Goal: Task Accomplishment & Management: Manage account settings

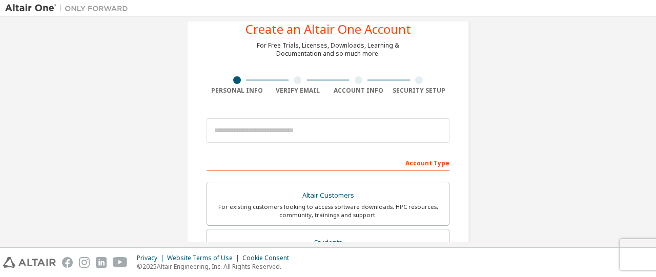
scroll to position [31, 0]
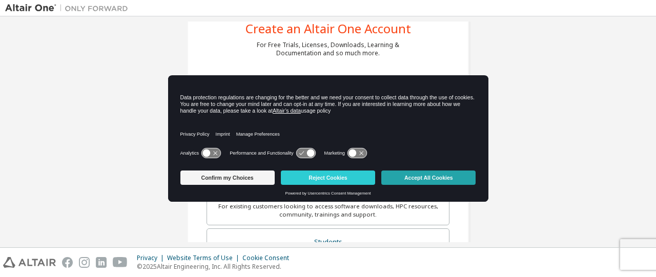
click at [392, 180] on button "Accept All Cookies" at bounding box center [428, 178] width 94 height 14
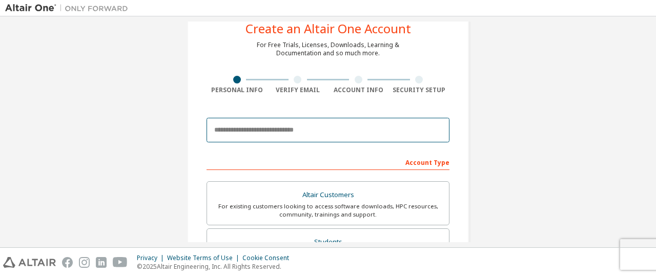
click at [273, 134] on input "email" at bounding box center [328, 130] width 243 height 25
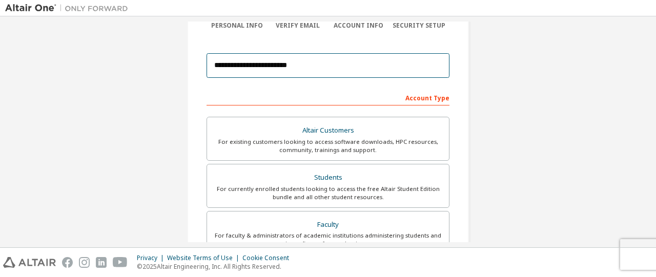
scroll to position [96, 0]
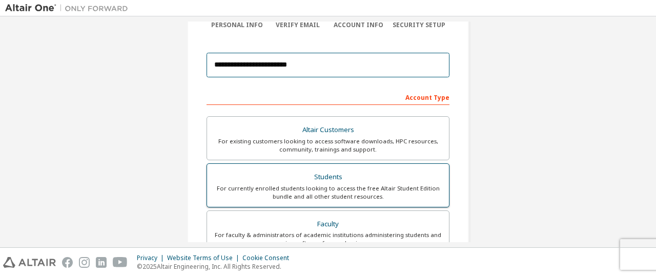
type input "**********"
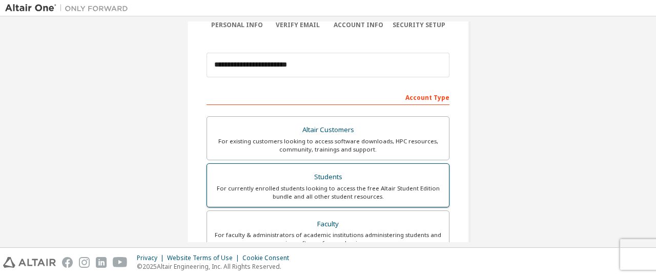
click at [325, 177] on div "Students" at bounding box center [328, 177] width 230 height 14
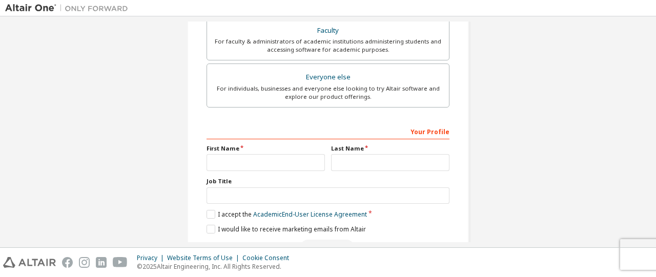
scroll to position [291, 0]
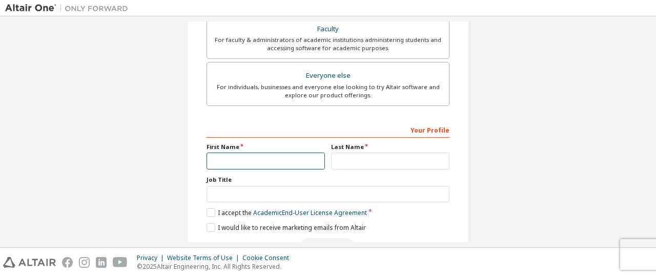
click at [246, 157] on input "text" at bounding box center [266, 161] width 118 height 17
type input "******"
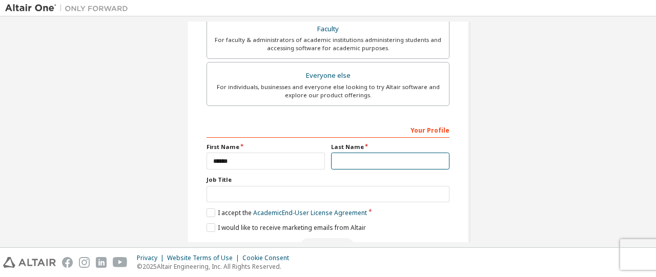
click at [340, 162] on input "text" at bounding box center [390, 161] width 118 height 17
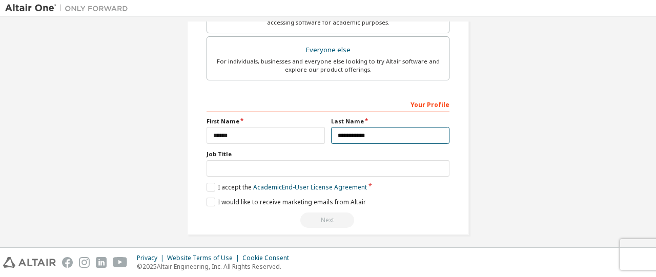
scroll to position [319, 0]
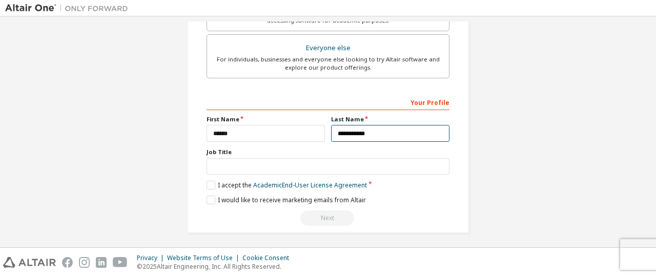
type input "**********"
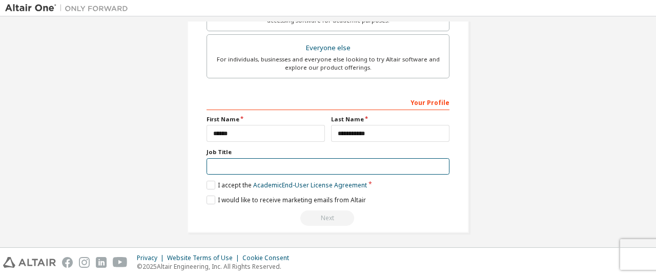
click at [242, 158] on input "text" at bounding box center [328, 166] width 243 height 17
type input "*******"
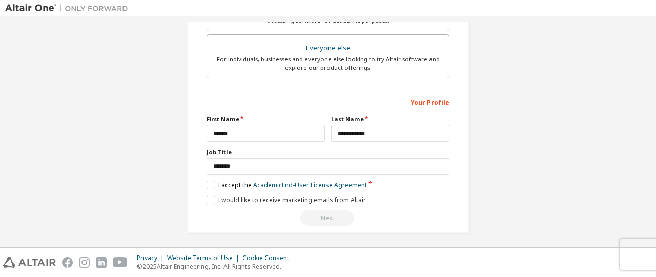
drag, startPoint x: 207, startPoint y: 181, endPoint x: 207, endPoint y: 198, distance: 16.9
click at [207, 198] on div "**********" at bounding box center [328, 160] width 243 height 133
click at [207, 198] on label "I would like to receive marketing emails from Altair" at bounding box center [286, 200] width 159 height 9
click at [209, 183] on label "I accept the Academic End-User License Agreement" at bounding box center [287, 185] width 160 height 9
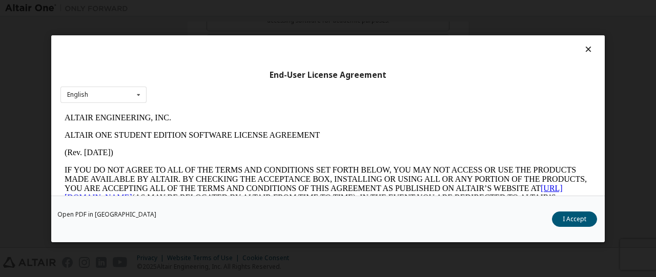
scroll to position [0, 0]
click at [584, 49] on icon at bounding box center [588, 49] width 11 height 9
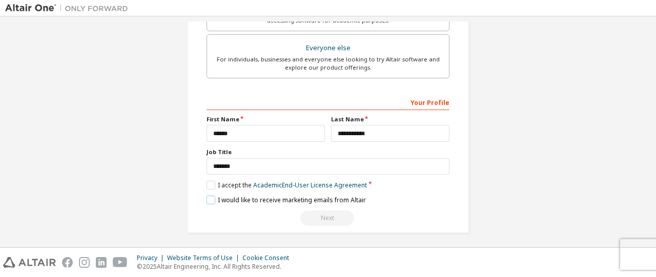
click at [208, 198] on label "I would like to receive marketing emails from Altair" at bounding box center [286, 200] width 159 height 9
click at [208, 183] on label "I accept the Academic End-User License Agreement" at bounding box center [287, 185] width 160 height 9
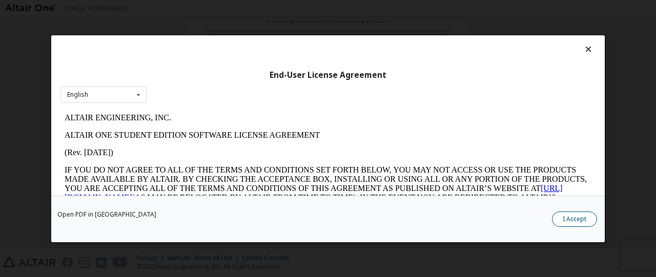
click at [574, 214] on button "I Accept" at bounding box center [574, 218] width 45 height 15
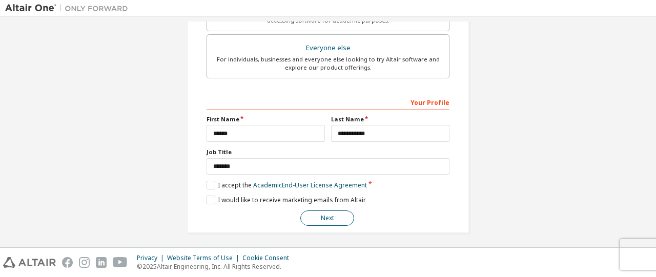
click at [337, 214] on button "Next" at bounding box center [327, 218] width 54 height 15
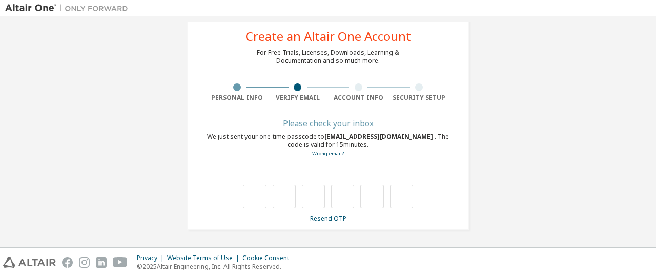
scroll to position [23, 0]
type input "*"
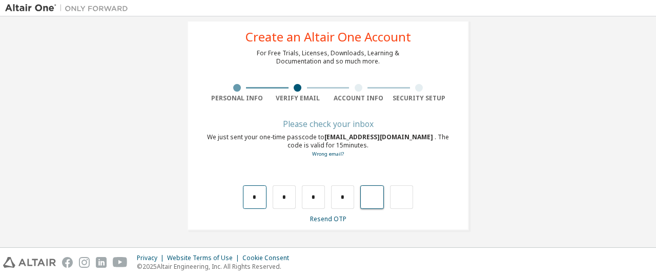
type input "*"
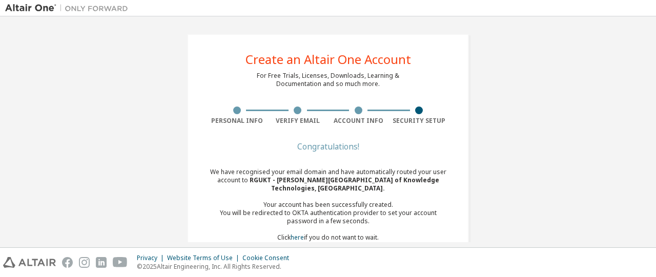
scroll to position [31, 0]
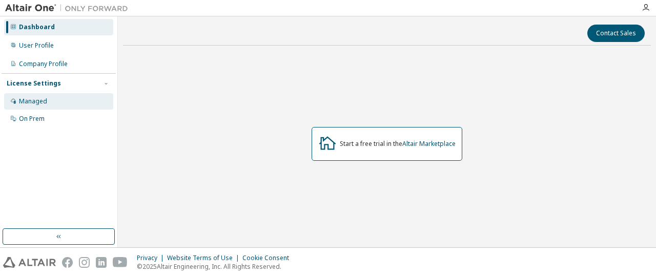
click at [31, 101] on div "Managed" at bounding box center [33, 101] width 28 height 8
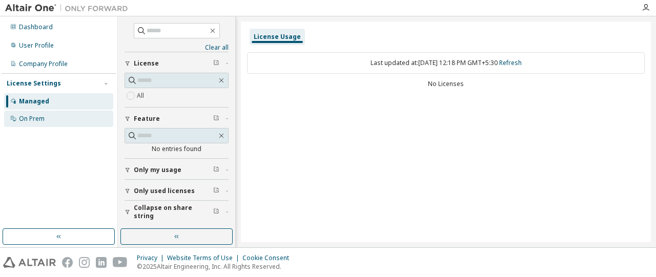
click at [31, 119] on div "On Prem" at bounding box center [32, 119] width 26 height 8
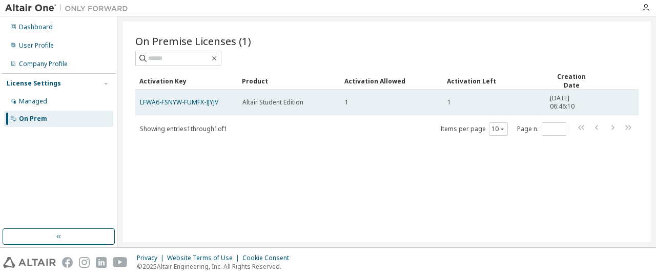
click at [331, 105] on div "Altair Student Edition" at bounding box center [288, 102] width 93 height 8
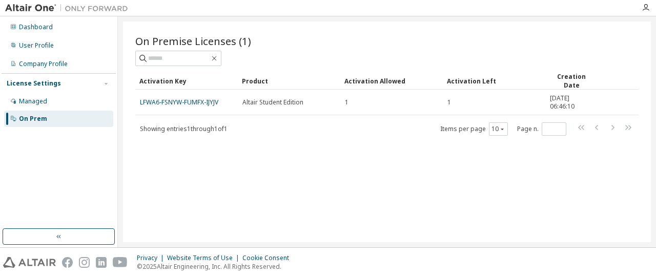
click at [364, 180] on div "On Premise Licenses (1) Clear Load Save Save As Field Operator Value Select fil…" at bounding box center [387, 132] width 528 height 221
